Goal: Transaction & Acquisition: Purchase product/service

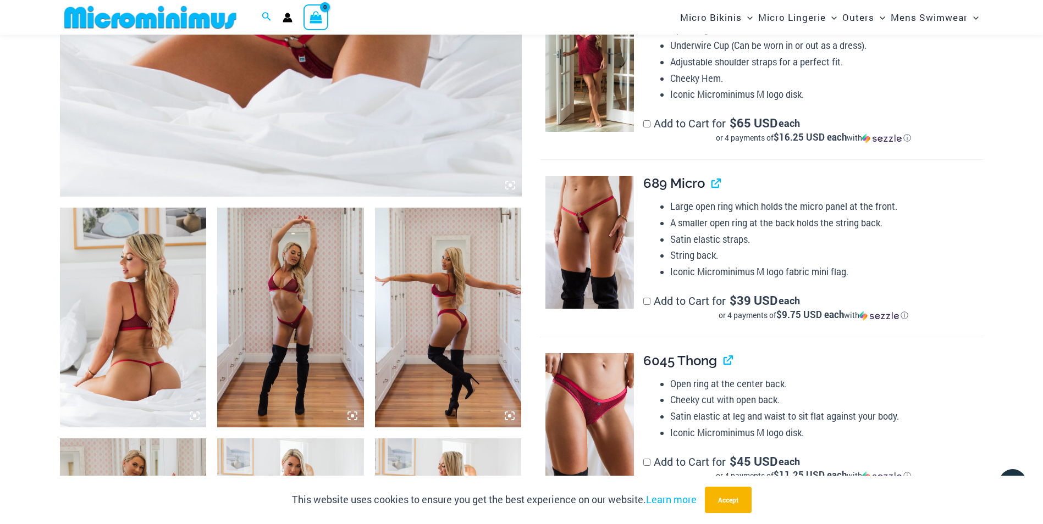
scroll to position [650, 0]
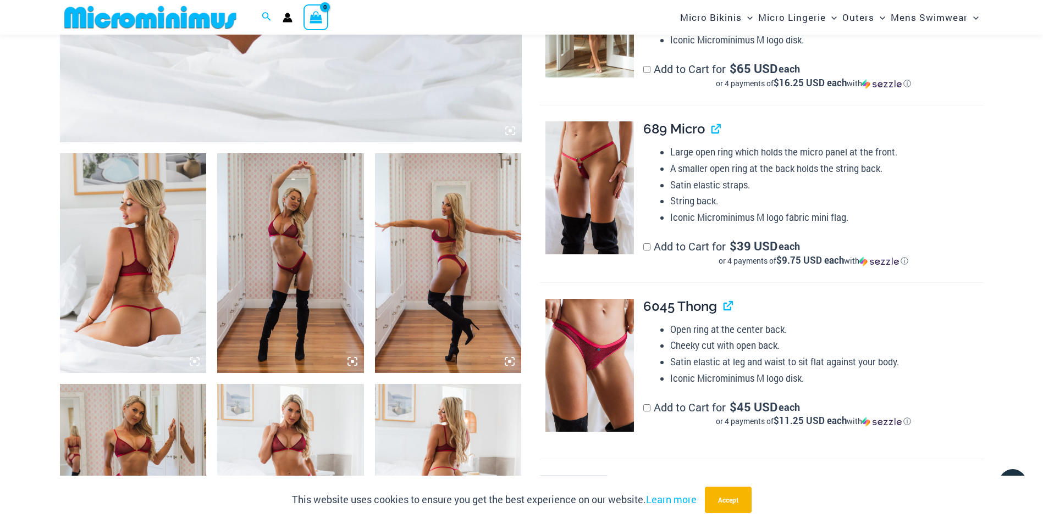
click at [432, 284] on img at bounding box center [448, 263] width 147 height 220
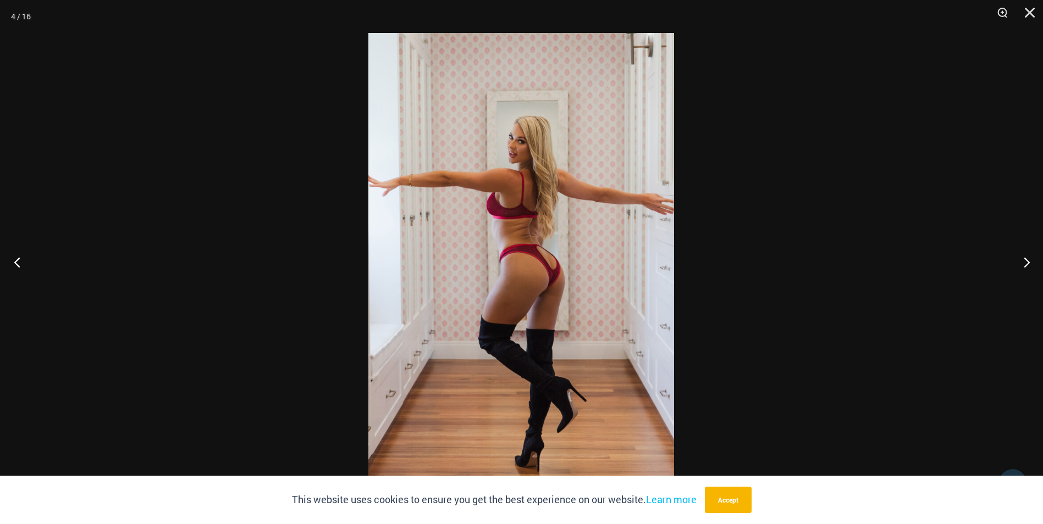
click at [22, 262] on button "Previous" at bounding box center [20, 262] width 41 height 55
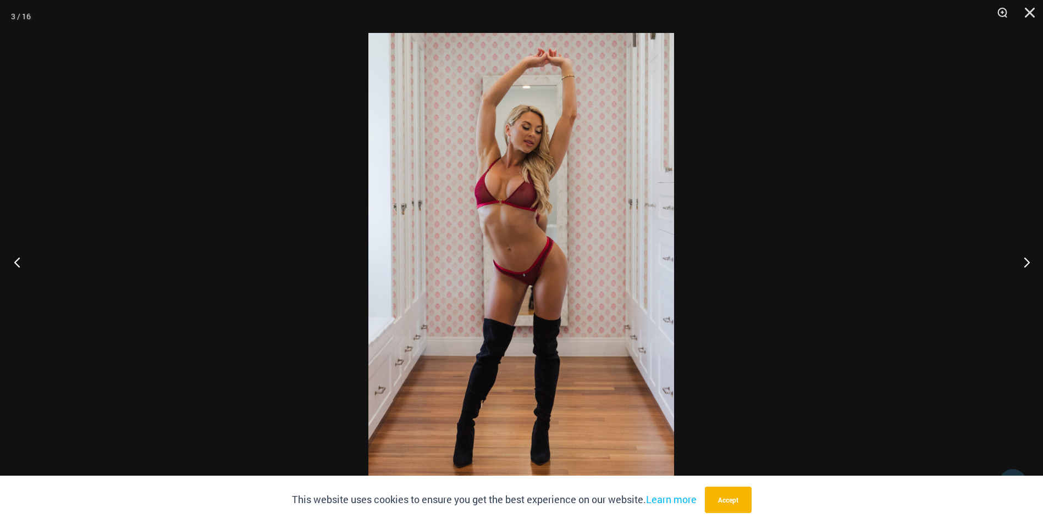
click at [18, 260] on button "Previous" at bounding box center [20, 262] width 41 height 55
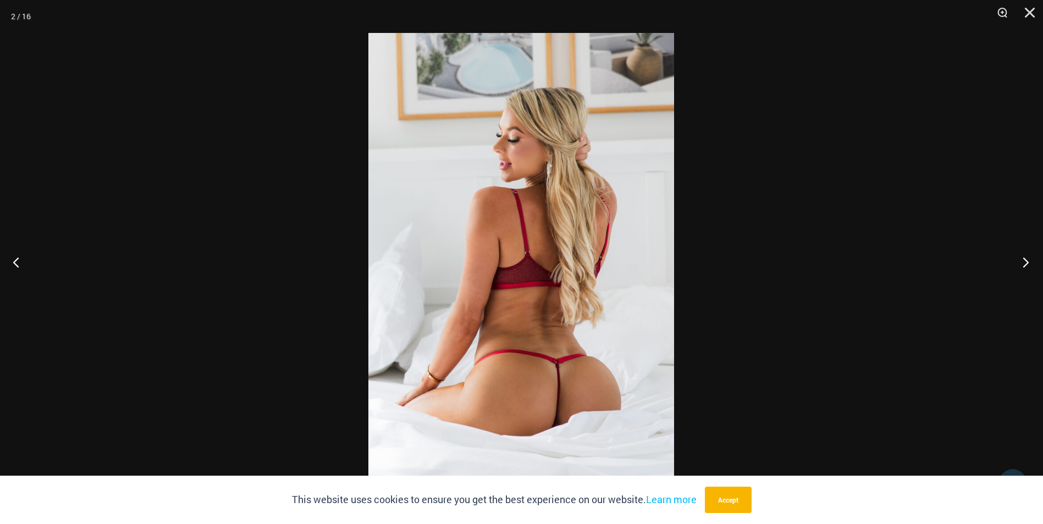
click at [1024, 257] on button "Next" at bounding box center [1022, 262] width 41 height 55
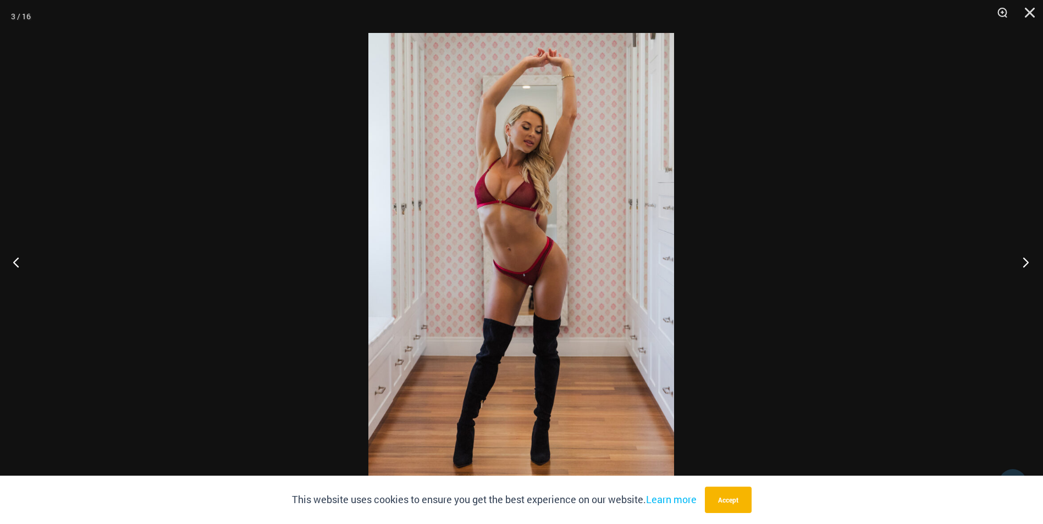
click at [1023, 257] on button "Next" at bounding box center [1022, 262] width 41 height 55
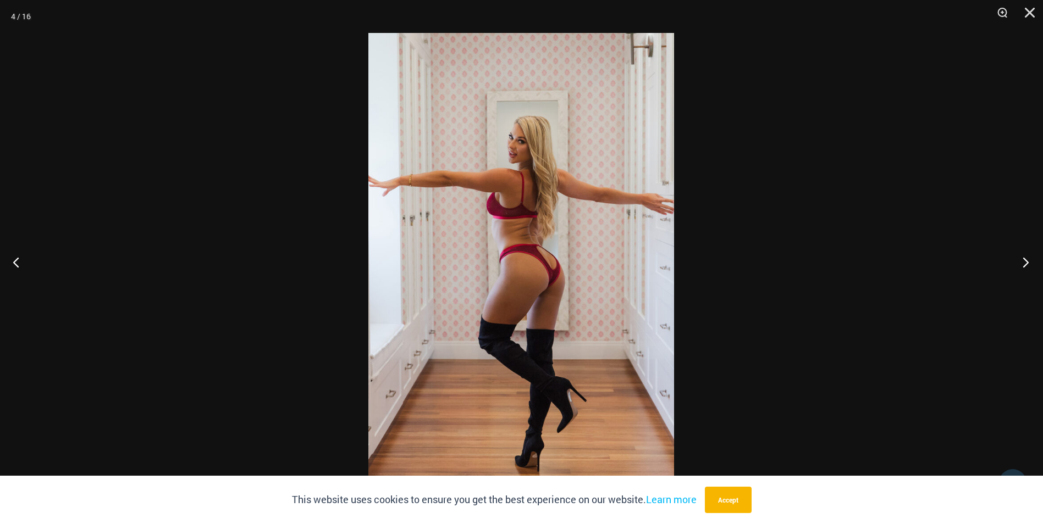
click at [1023, 257] on button "Next" at bounding box center [1022, 262] width 41 height 55
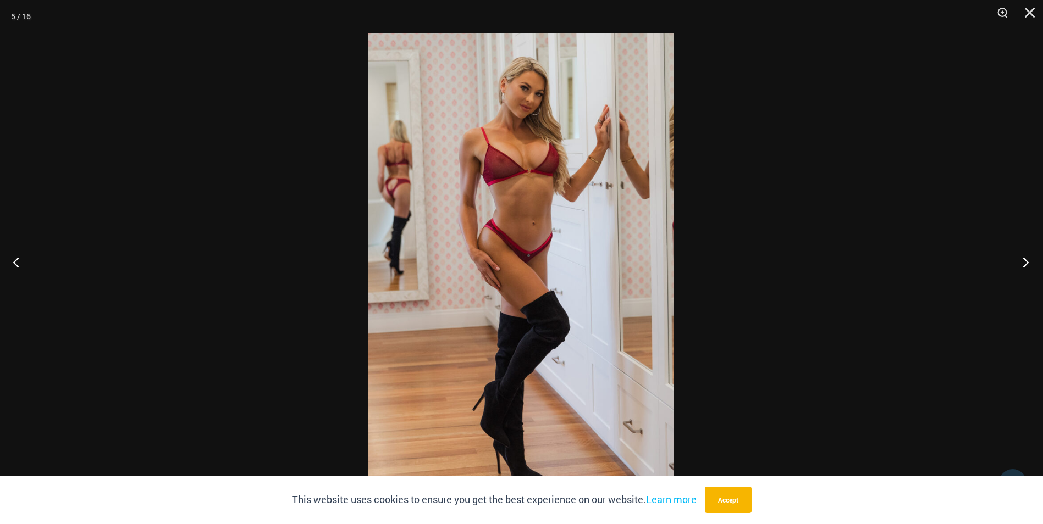
click at [1023, 257] on button "Next" at bounding box center [1022, 262] width 41 height 55
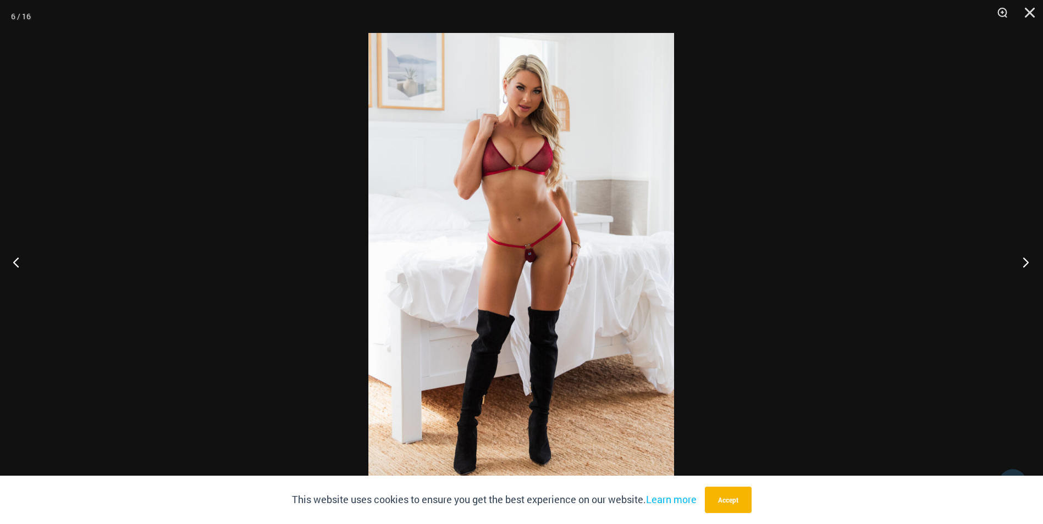
click at [1023, 257] on button "Next" at bounding box center [1022, 262] width 41 height 55
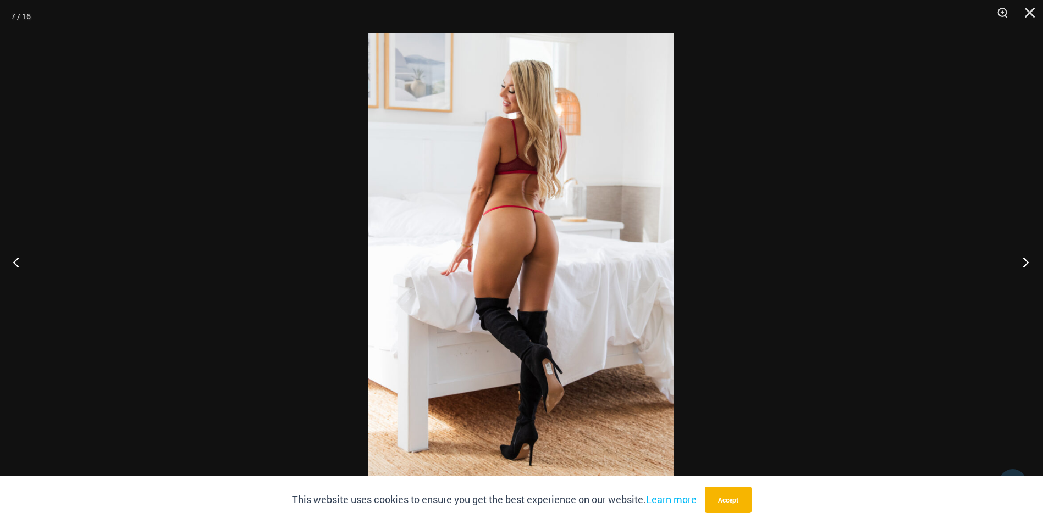
click at [1023, 257] on button "Next" at bounding box center [1022, 262] width 41 height 55
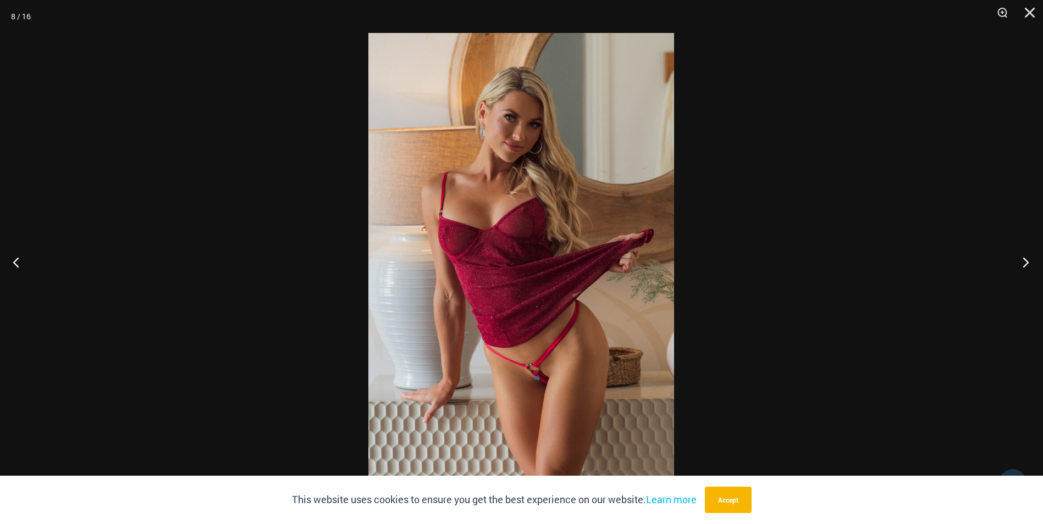
click at [1023, 257] on button "Next" at bounding box center [1022, 262] width 41 height 55
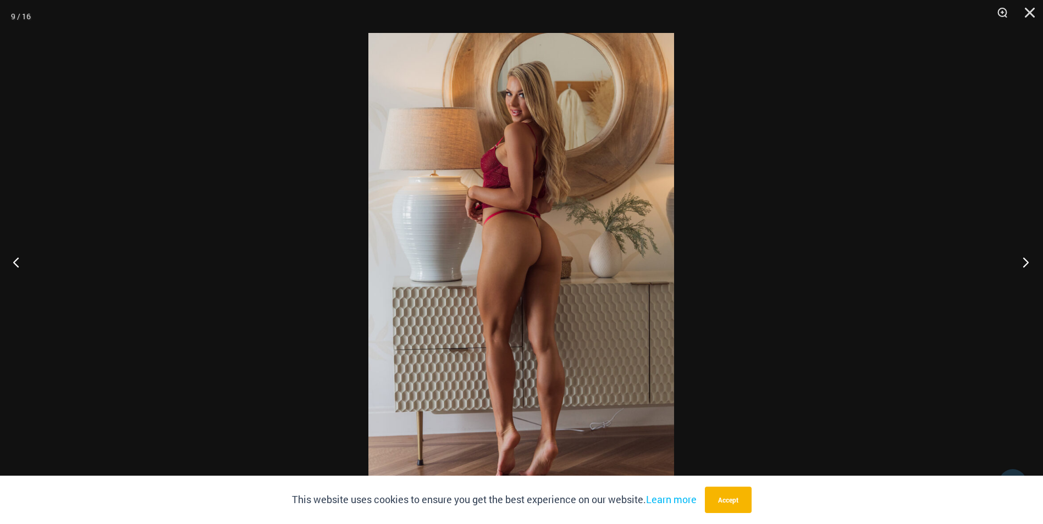
click at [1023, 257] on button "Next" at bounding box center [1022, 262] width 41 height 55
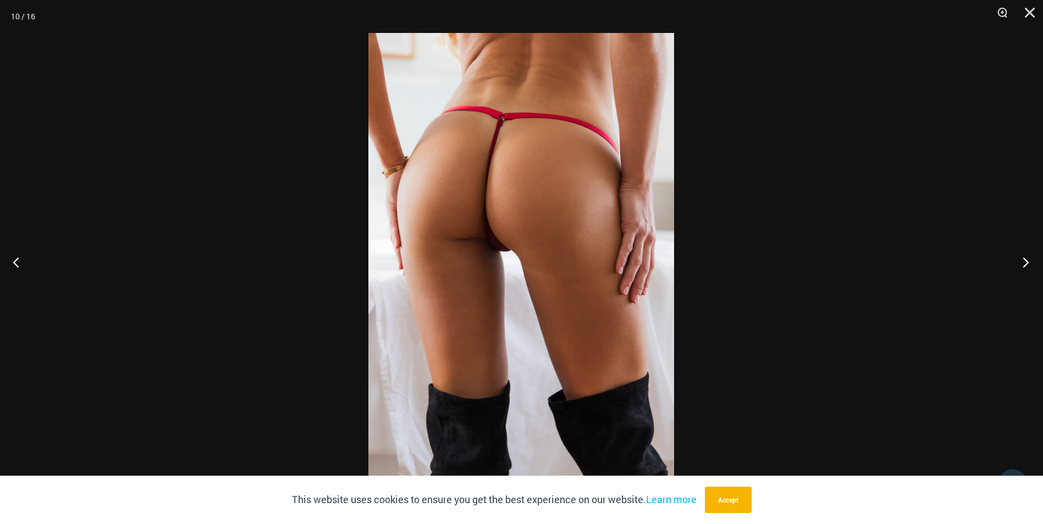
click at [1023, 257] on button "Next" at bounding box center [1022, 262] width 41 height 55
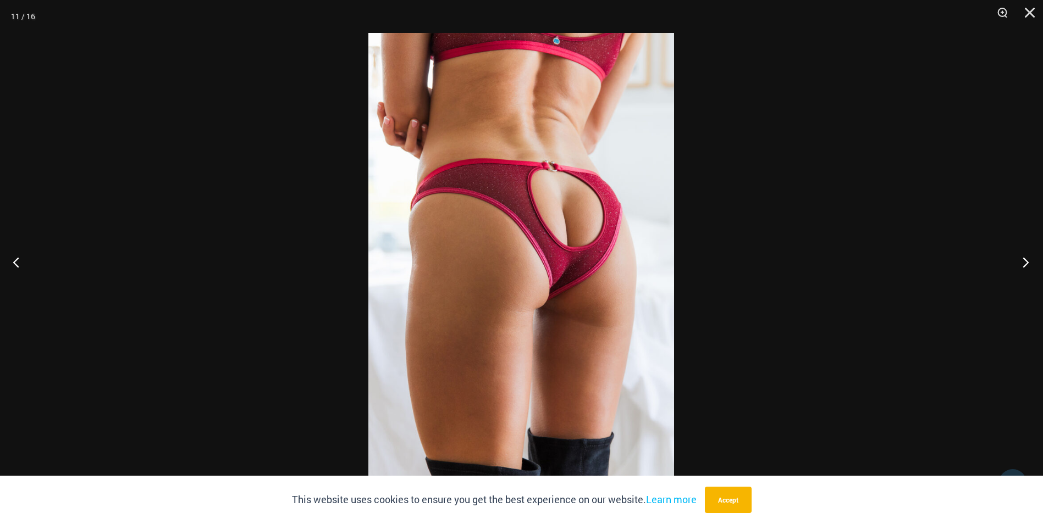
click at [1023, 257] on button "Next" at bounding box center [1022, 262] width 41 height 55
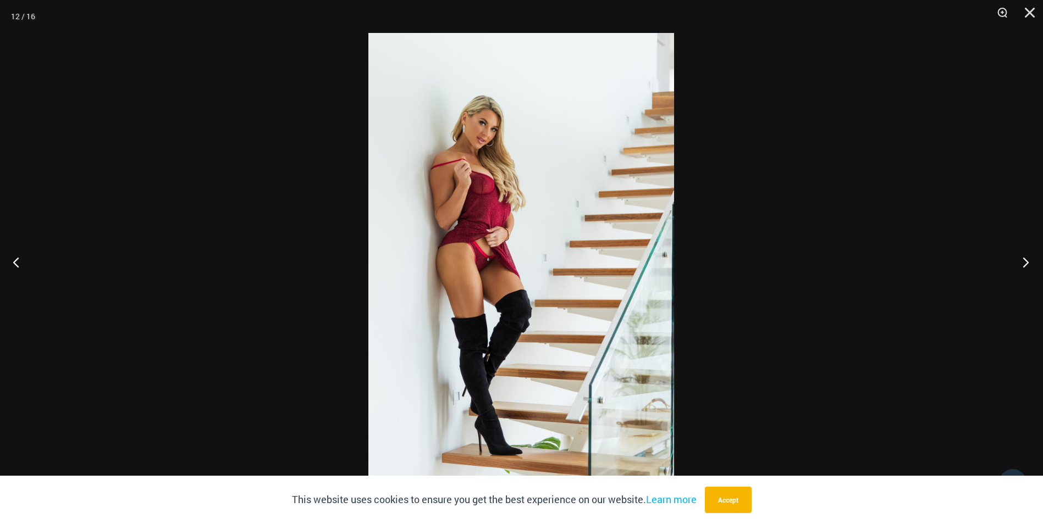
click at [1023, 257] on button "Next" at bounding box center [1022, 262] width 41 height 55
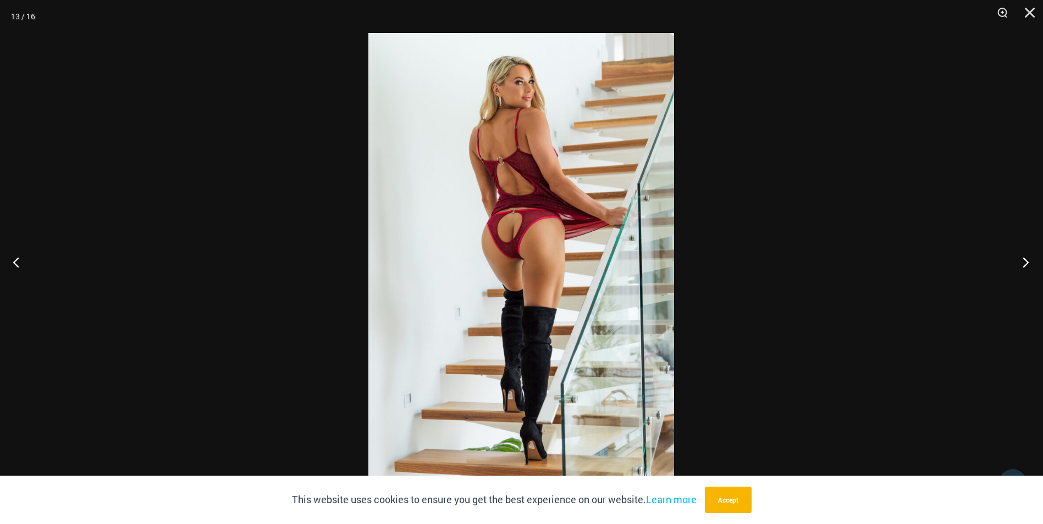
click at [1023, 257] on button "Next" at bounding box center [1022, 262] width 41 height 55
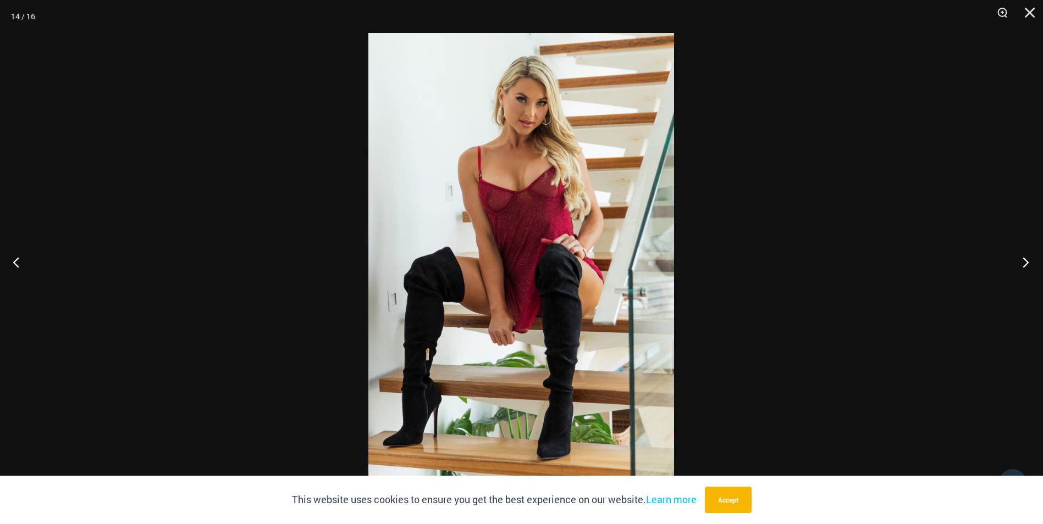
click at [1023, 257] on button "Next" at bounding box center [1022, 262] width 41 height 55
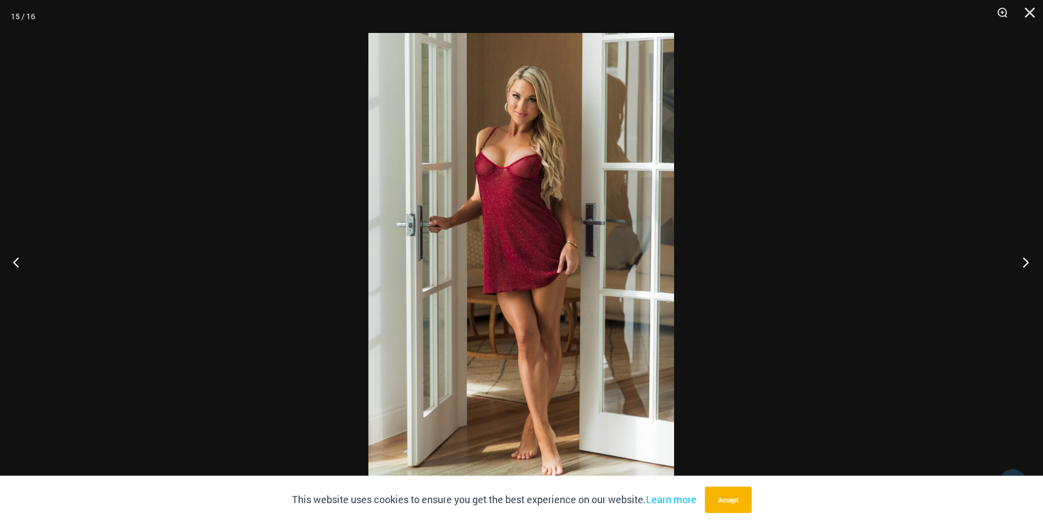
click at [1023, 257] on button "Next" at bounding box center [1022, 262] width 41 height 55
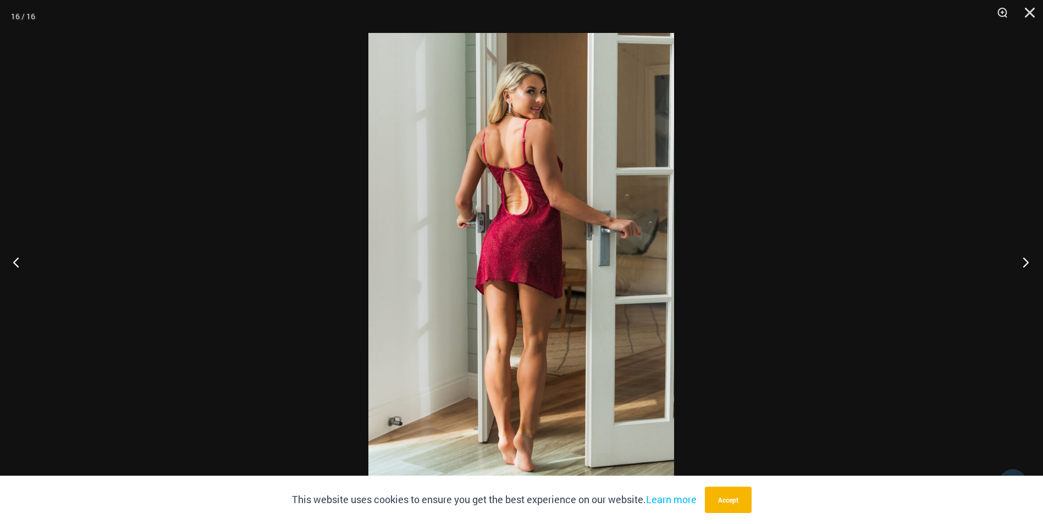
click at [1023, 257] on button "Next" at bounding box center [1022, 262] width 41 height 55
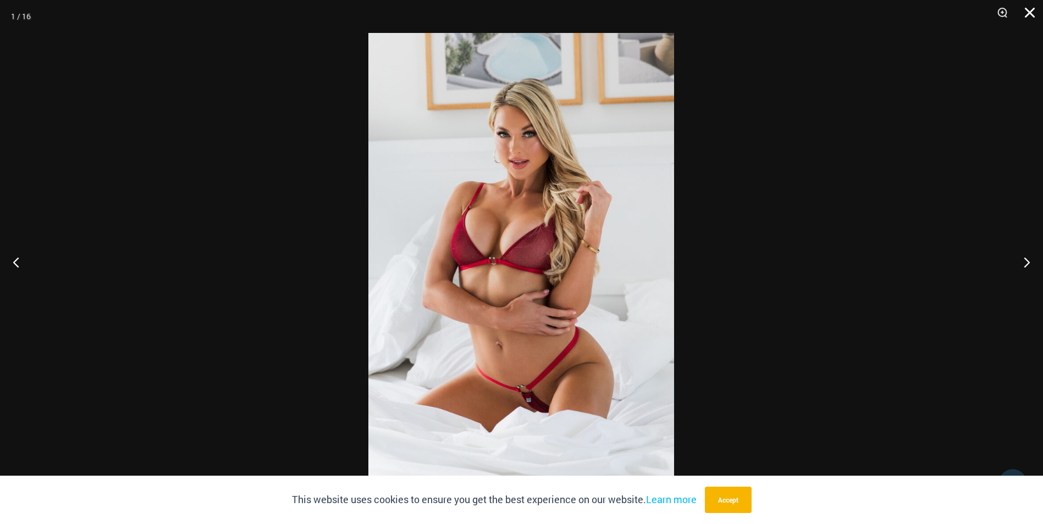
click at [1025, 14] on button "Close" at bounding box center [1025, 16] width 27 height 33
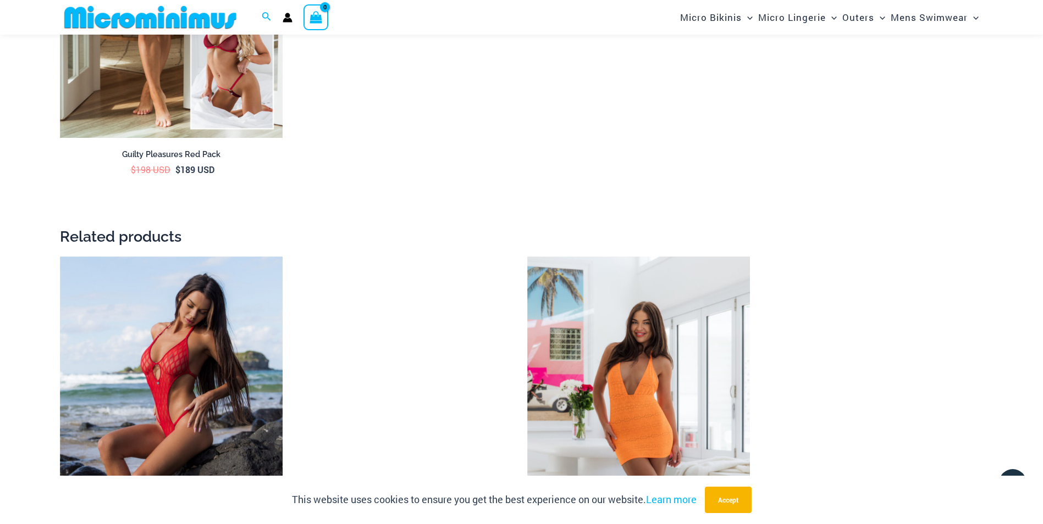
scroll to position [2300, 0]
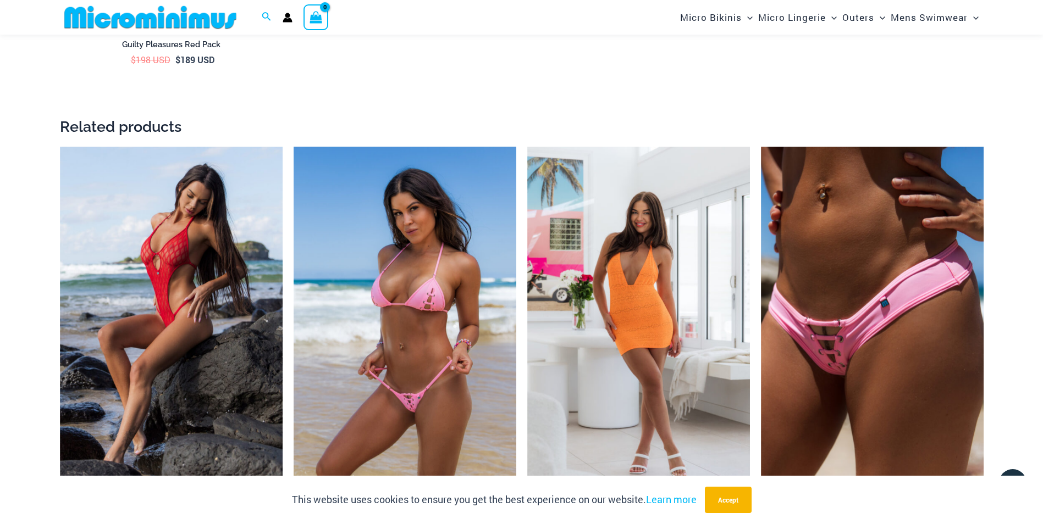
click at [382, 288] on img at bounding box center [405, 314] width 223 height 334
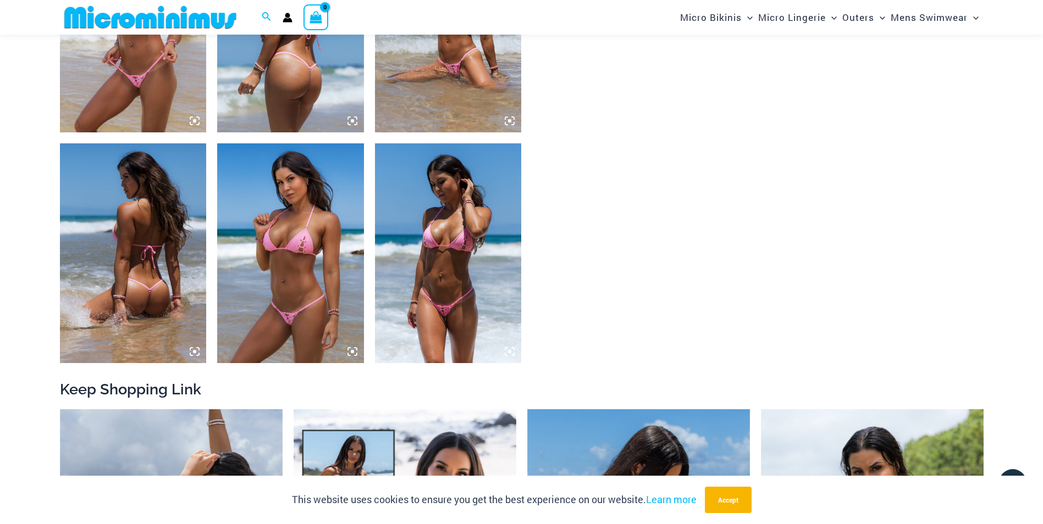
scroll to position [925, 0]
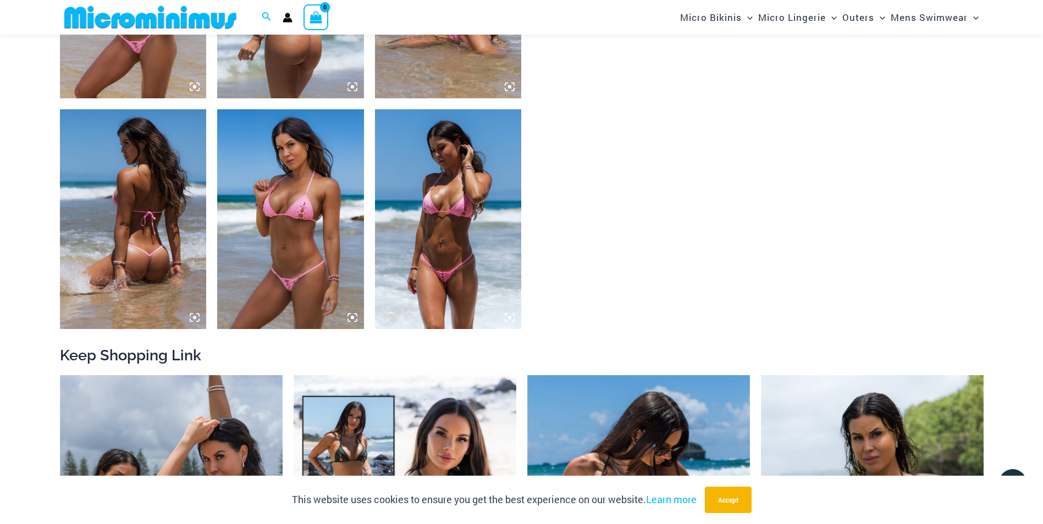
click at [278, 269] on img at bounding box center [290, 219] width 147 height 220
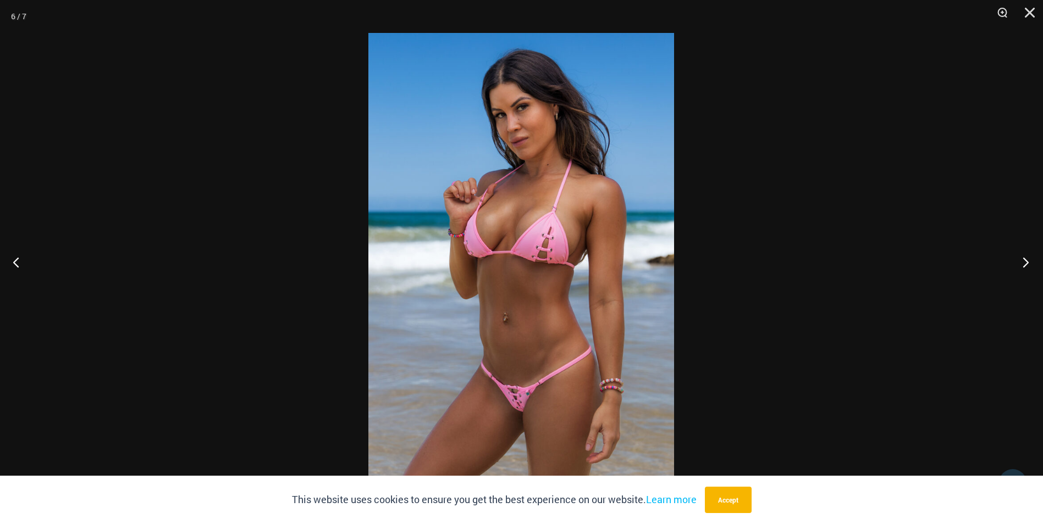
click at [1026, 261] on button "Next" at bounding box center [1022, 262] width 41 height 55
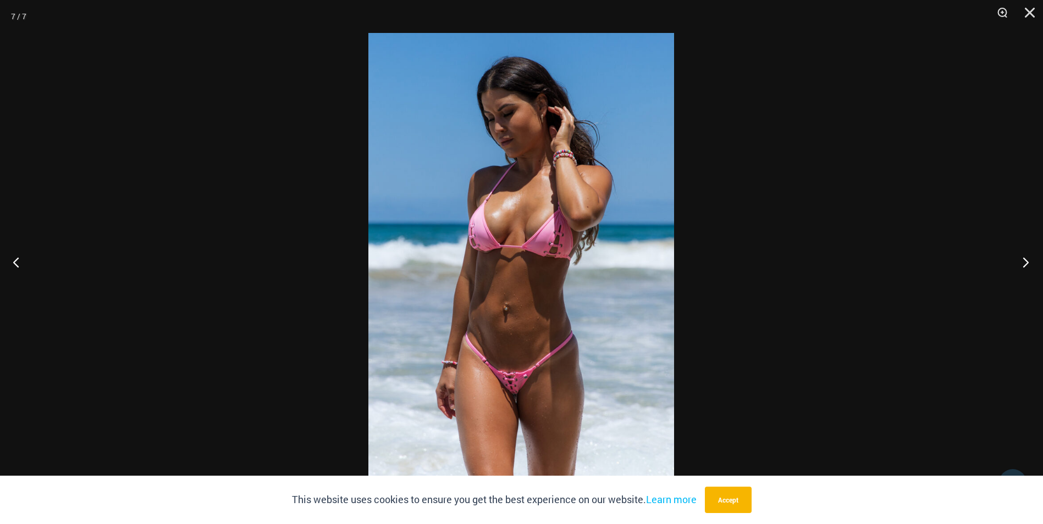
click at [1026, 261] on button "Next" at bounding box center [1022, 262] width 41 height 55
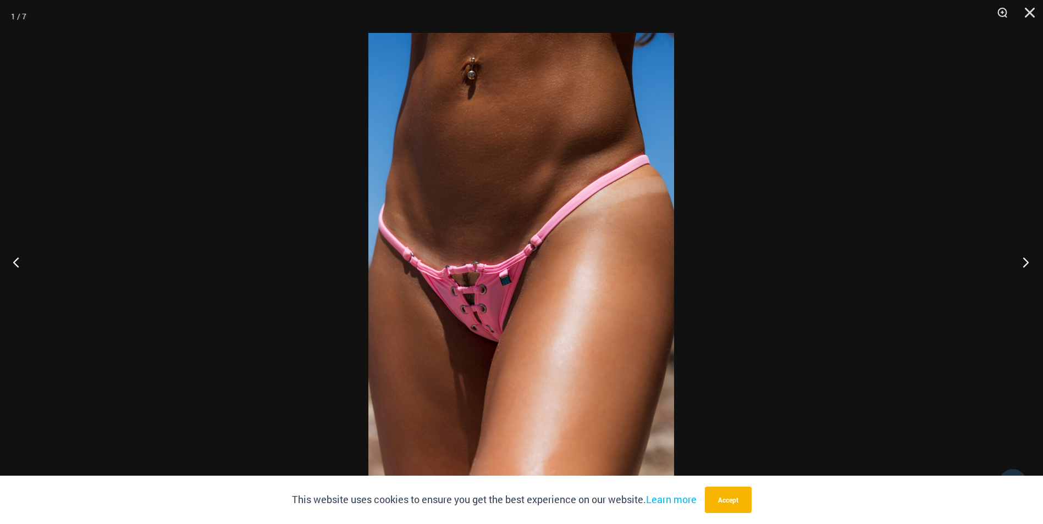
click at [1026, 261] on button "Next" at bounding box center [1022, 262] width 41 height 55
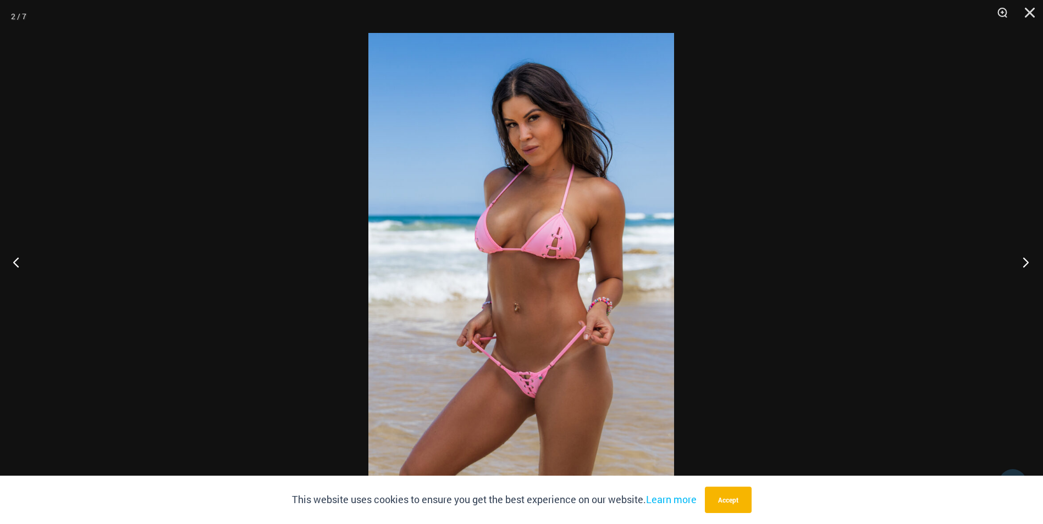
click at [1026, 261] on button "Next" at bounding box center [1022, 262] width 41 height 55
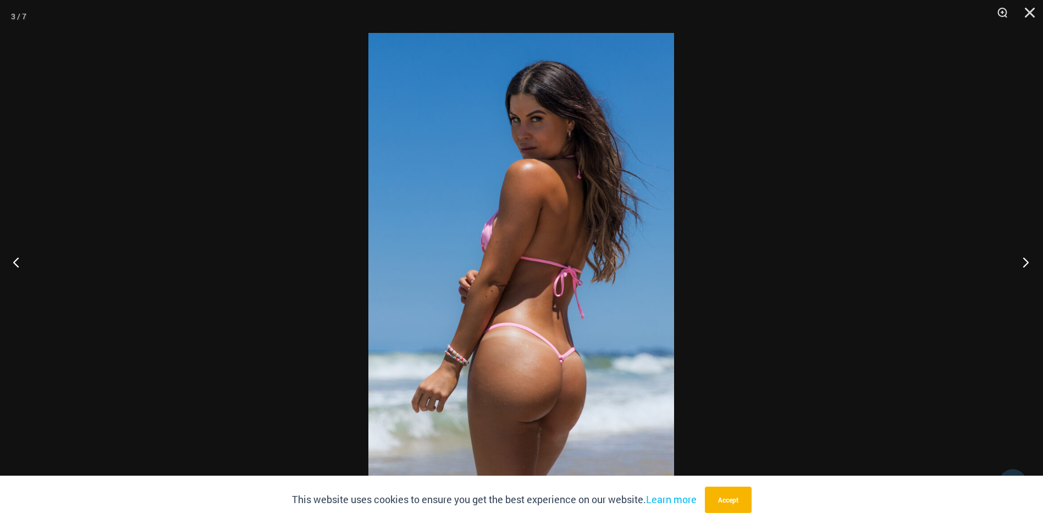
click at [1026, 261] on button "Next" at bounding box center [1022, 262] width 41 height 55
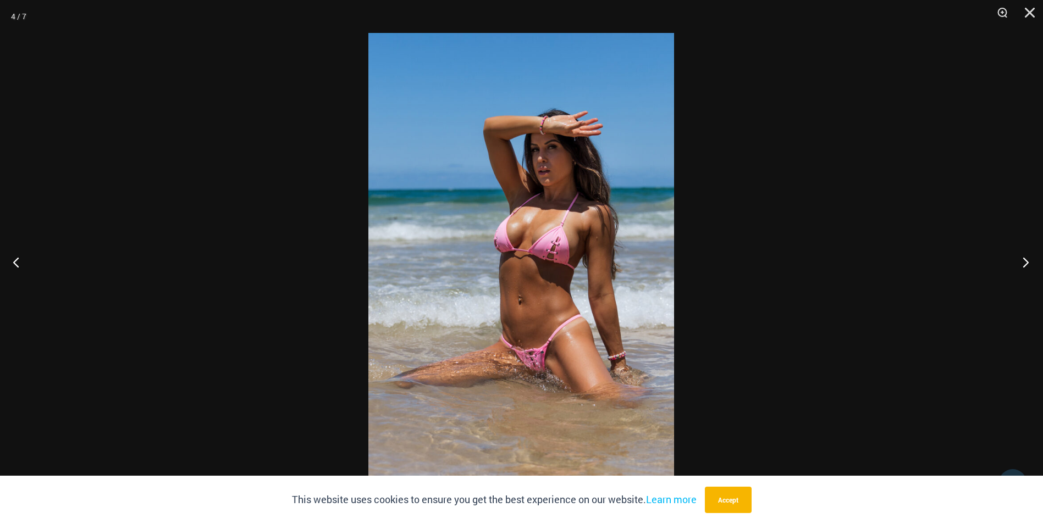
click at [1026, 261] on button "Next" at bounding box center [1022, 262] width 41 height 55
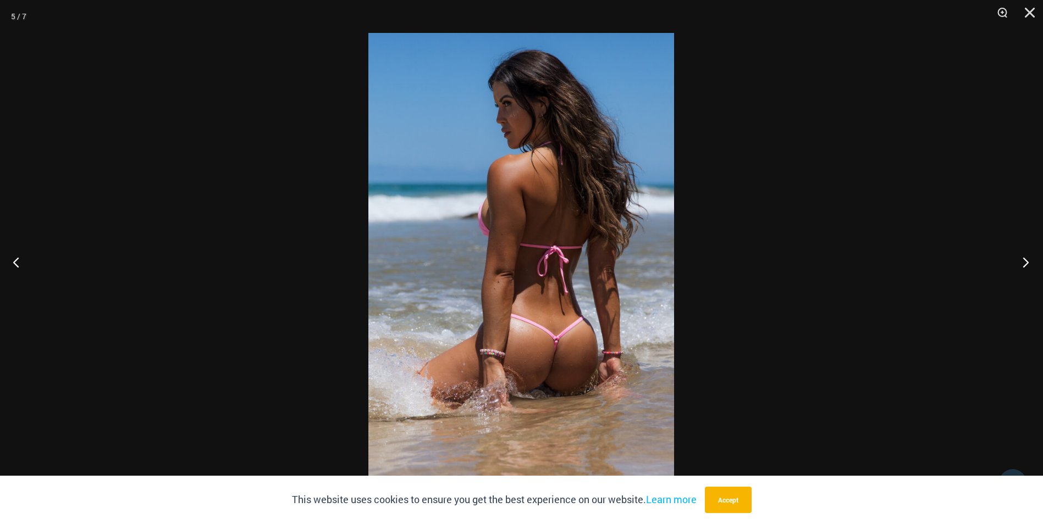
click at [1026, 261] on button "Next" at bounding box center [1022, 262] width 41 height 55
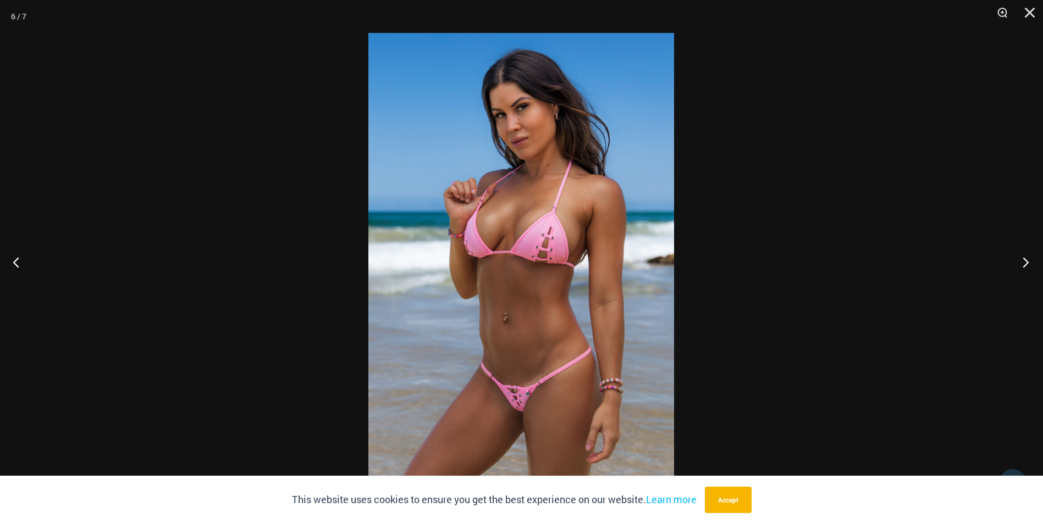
click at [1026, 261] on button "Next" at bounding box center [1022, 262] width 41 height 55
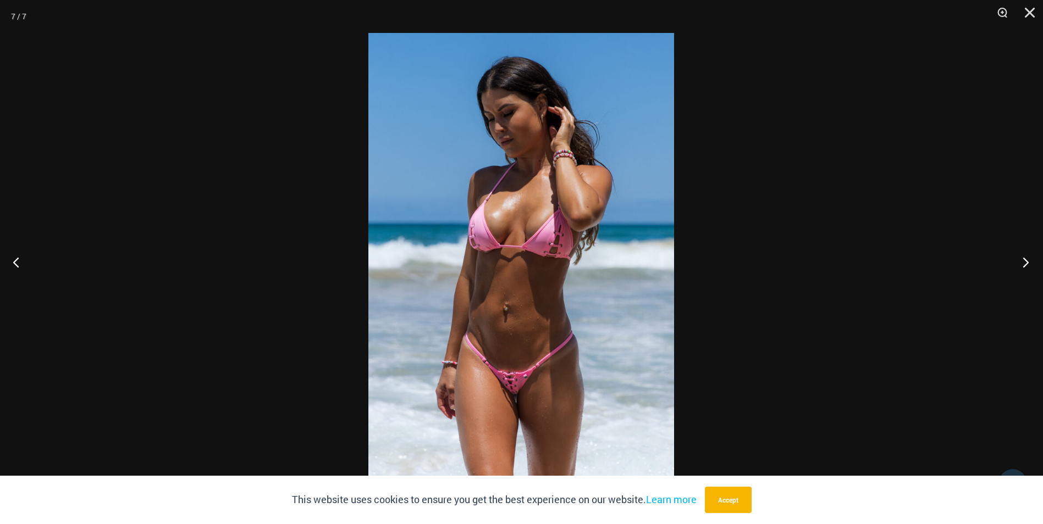
click at [1026, 261] on button "Next" at bounding box center [1022, 262] width 41 height 55
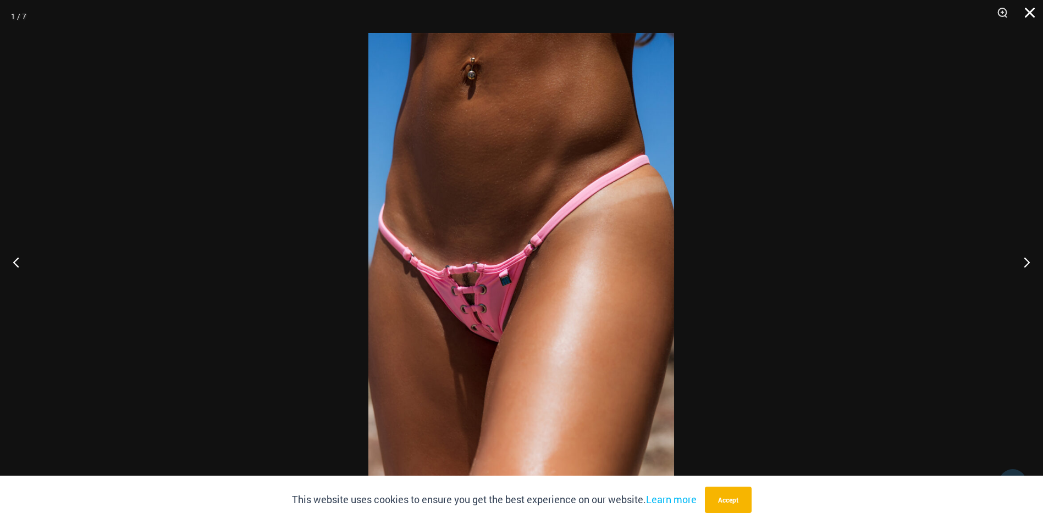
click at [1030, 15] on button "Close" at bounding box center [1025, 16] width 27 height 33
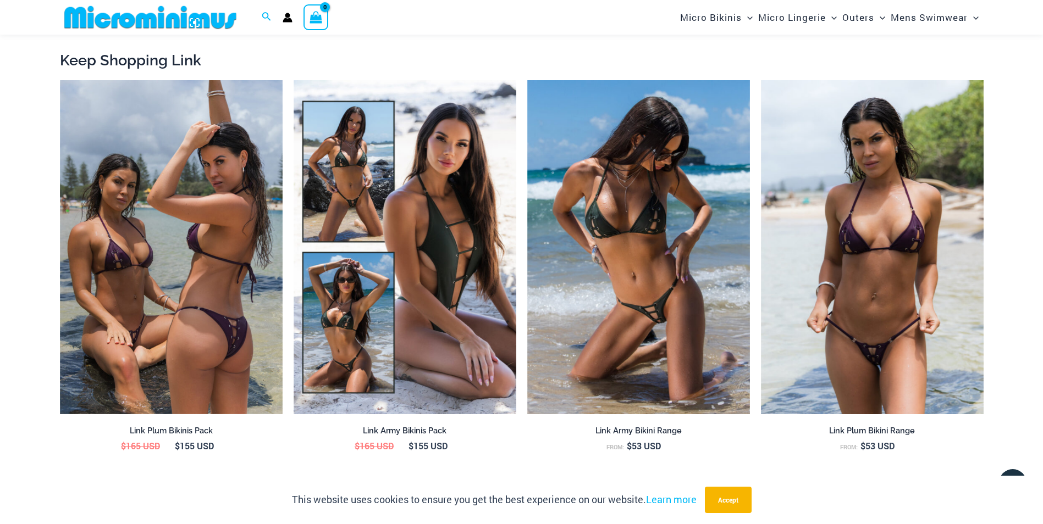
scroll to position [1255, 0]
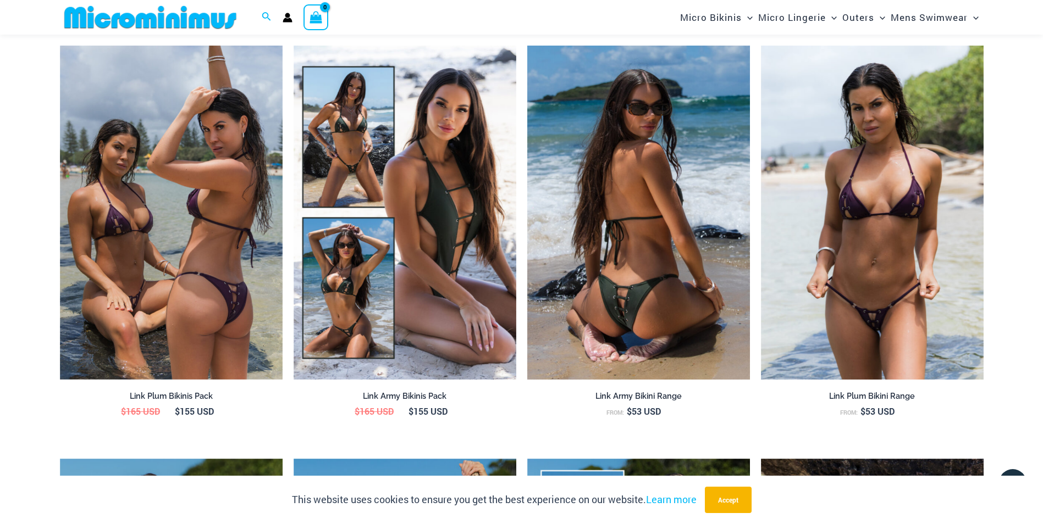
click at [568, 286] on img at bounding box center [638, 213] width 223 height 334
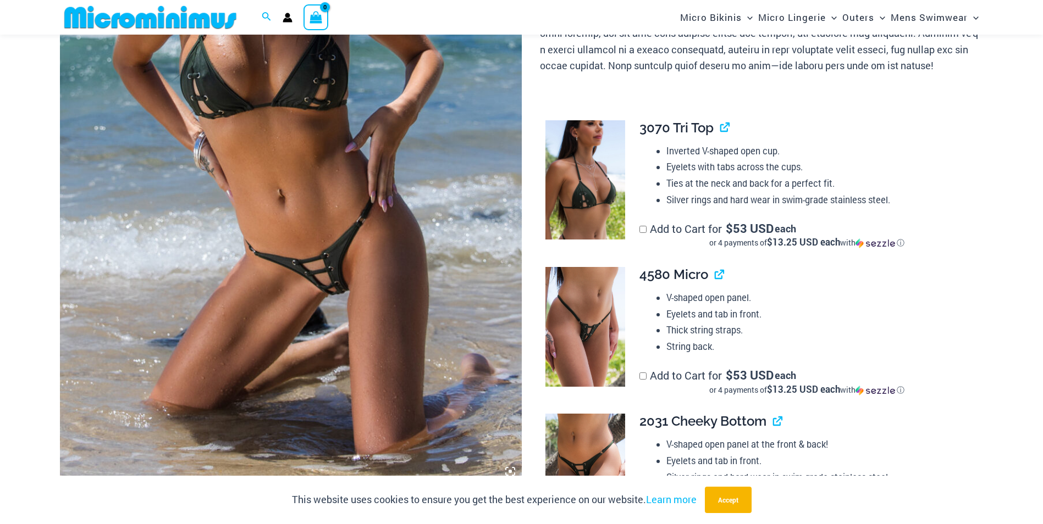
scroll to position [321, 0]
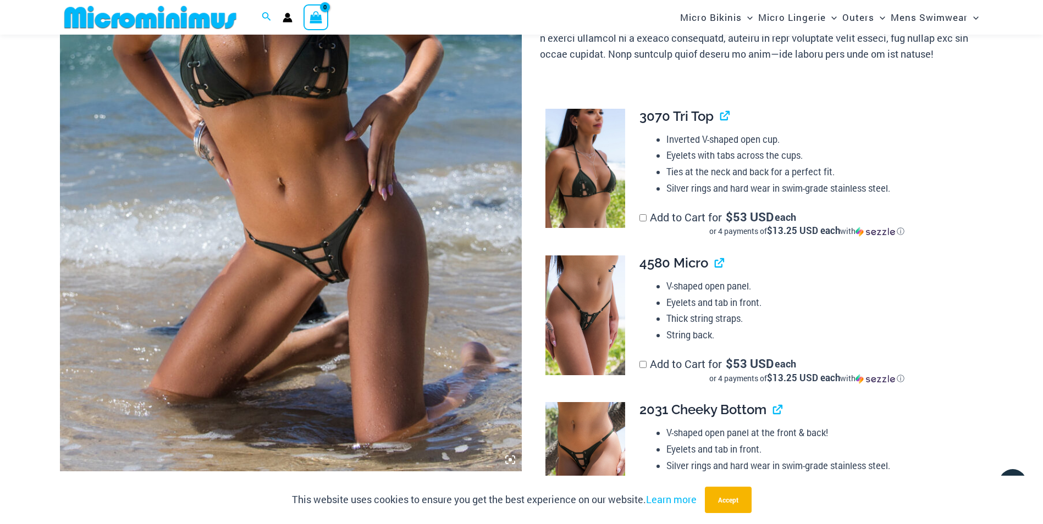
click at [577, 329] on img at bounding box center [585, 316] width 80 height 120
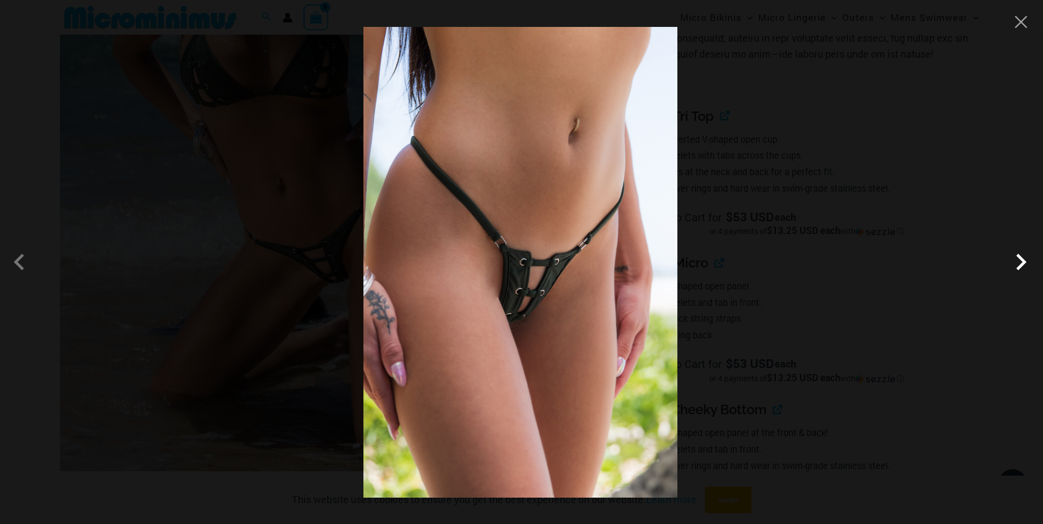
click at [1019, 262] on span at bounding box center [1020, 262] width 33 height 33
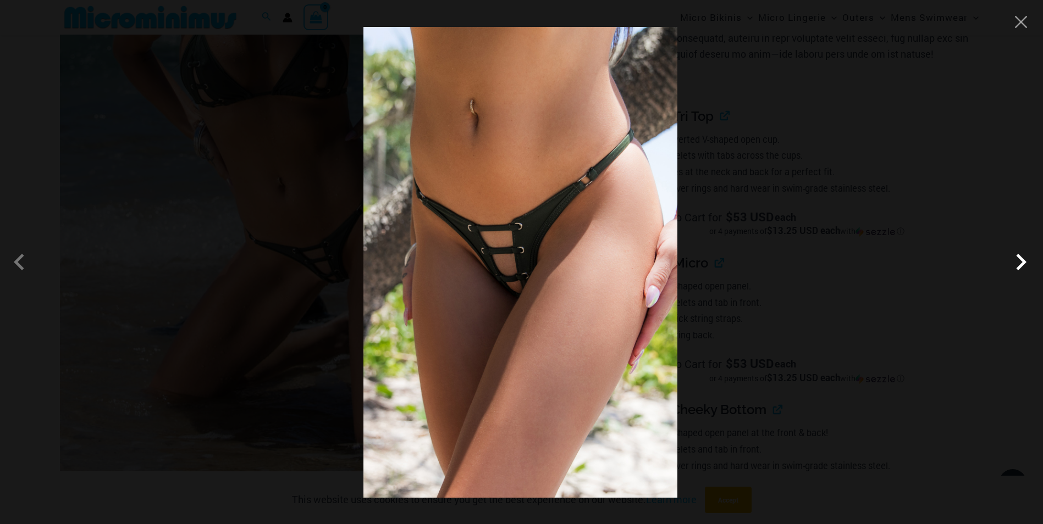
click at [1019, 262] on span at bounding box center [1020, 262] width 33 height 33
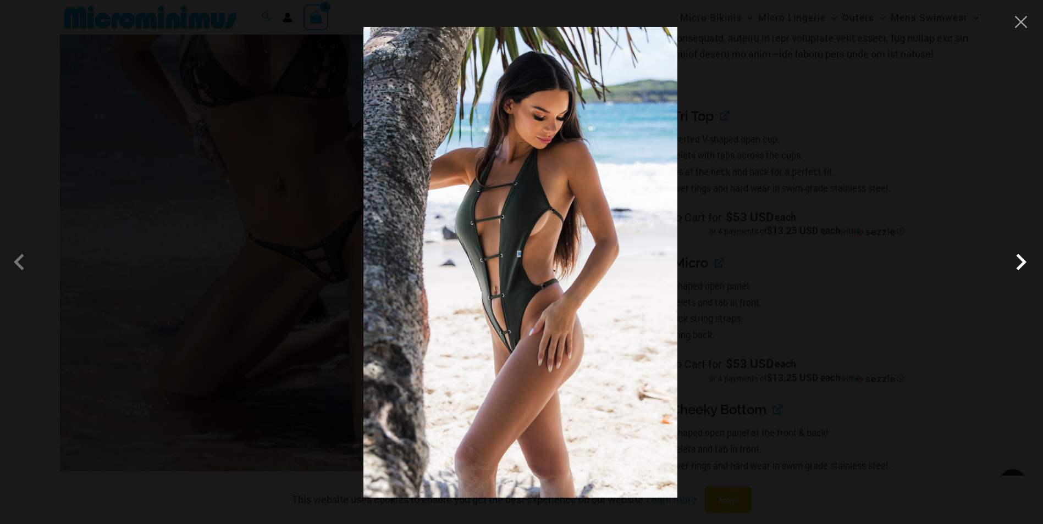
click at [1019, 263] on span at bounding box center [1020, 262] width 33 height 33
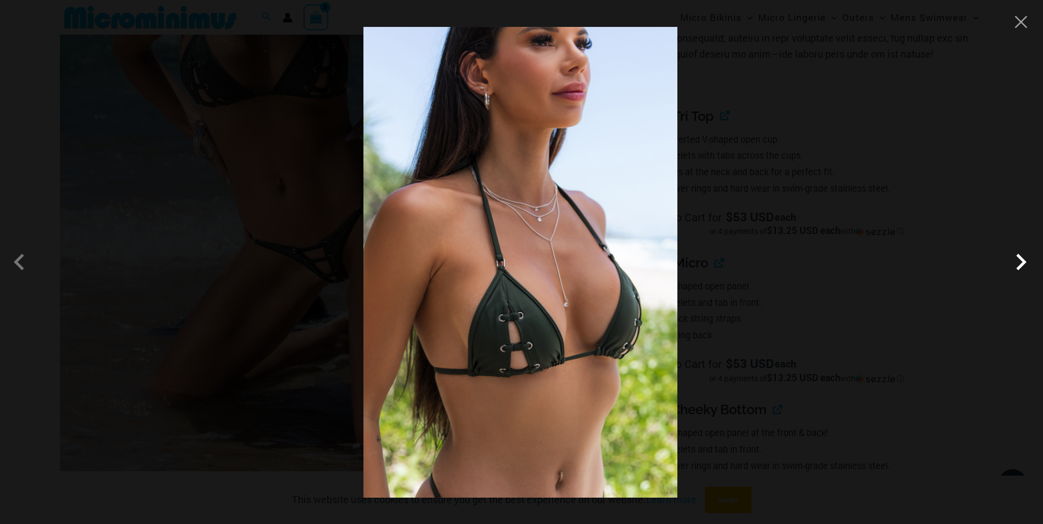
click at [1019, 263] on span at bounding box center [1020, 262] width 33 height 33
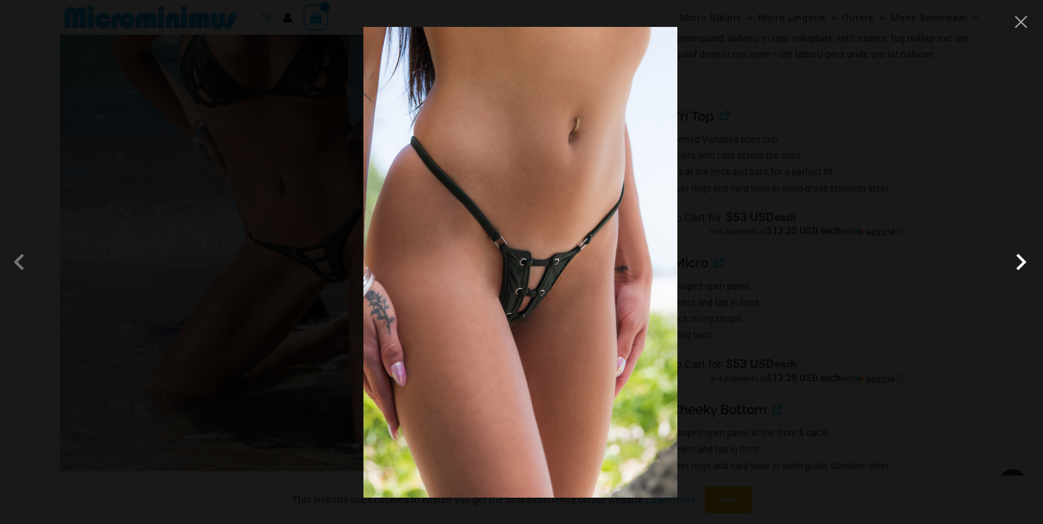
click at [1019, 263] on span at bounding box center [1020, 262] width 33 height 33
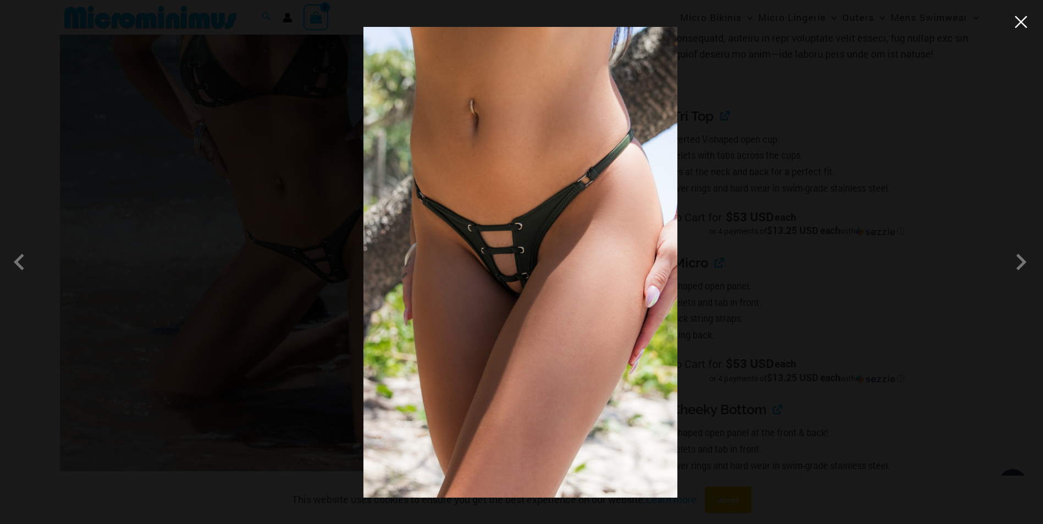
click at [1023, 26] on button "Close" at bounding box center [1021, 22] width 16 height 16
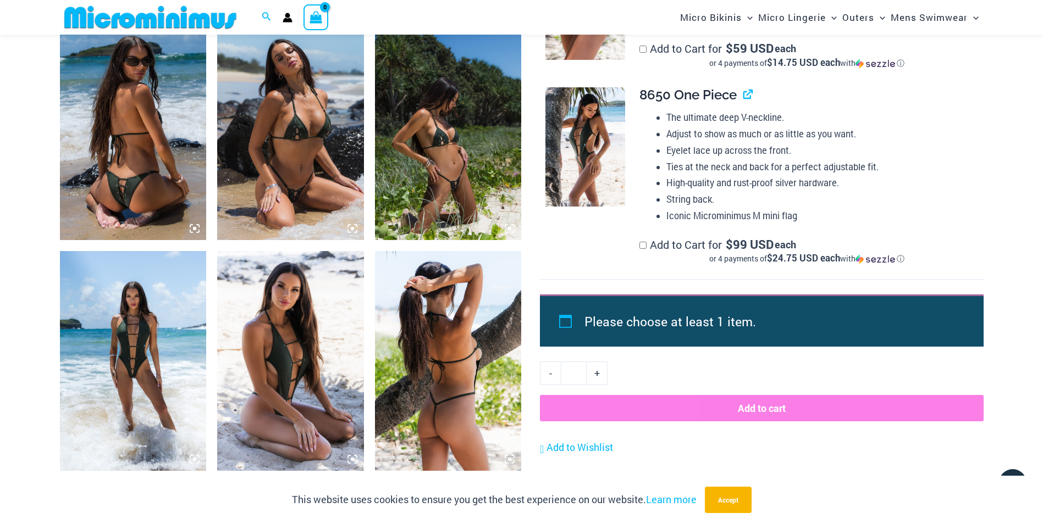
scroll to position [871, 0]
